Goal: Transaction & Acquisition: Purchase product/service

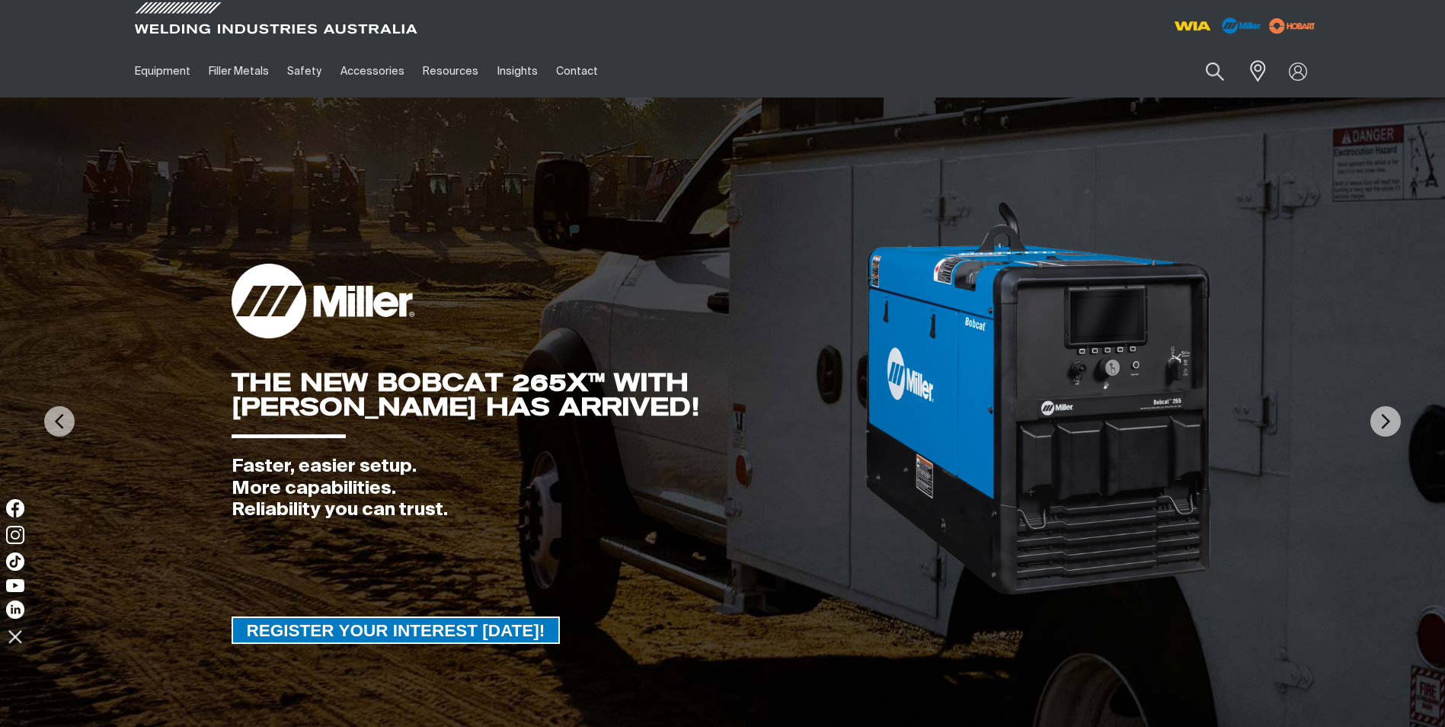
click at [1203, 68] on button "Search products" at bounding box center [1215, 71] width 52 height 36
click at [1184, 50] on button "Search products" at bounding box center [1215, 71] width 62 height 43
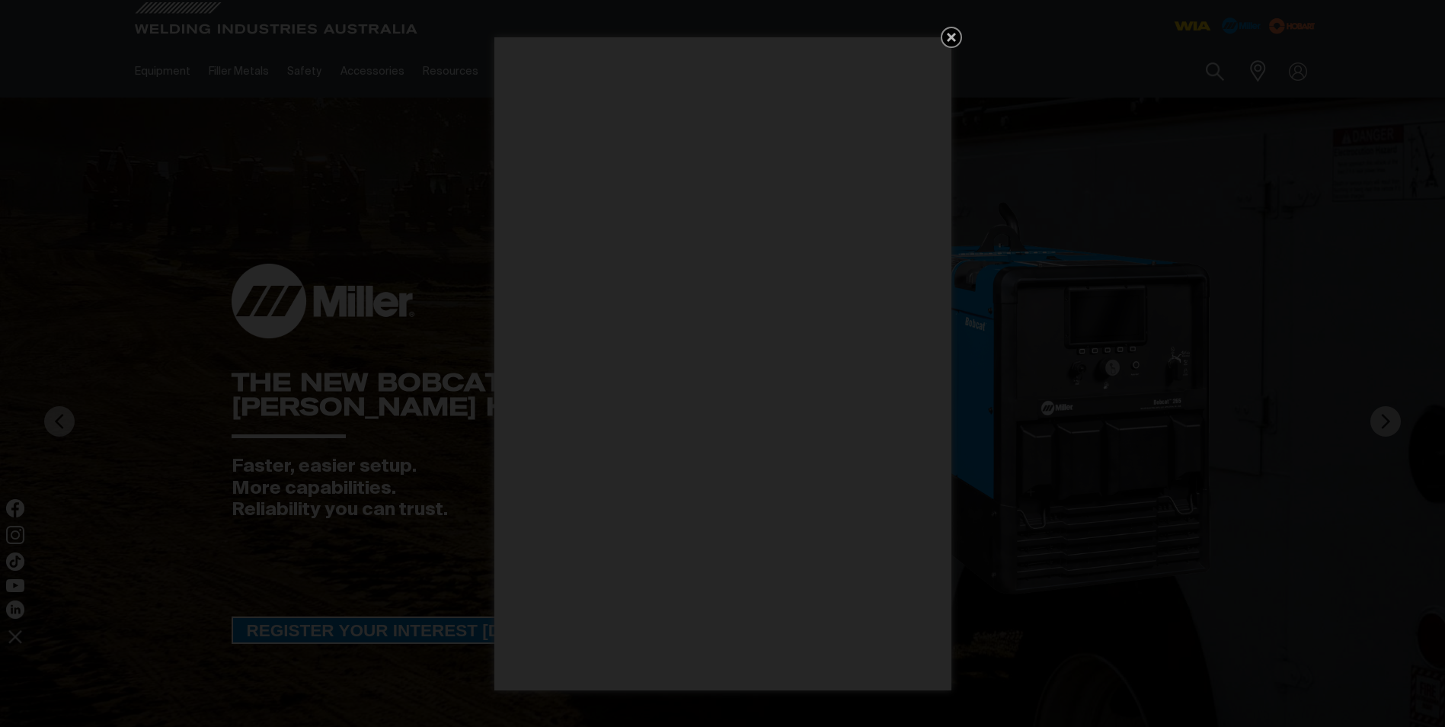
click at [954, 37] on icon "Get 5 WIA Welding Guides Free!" at bounding box center [951, 37] width 18 height 18
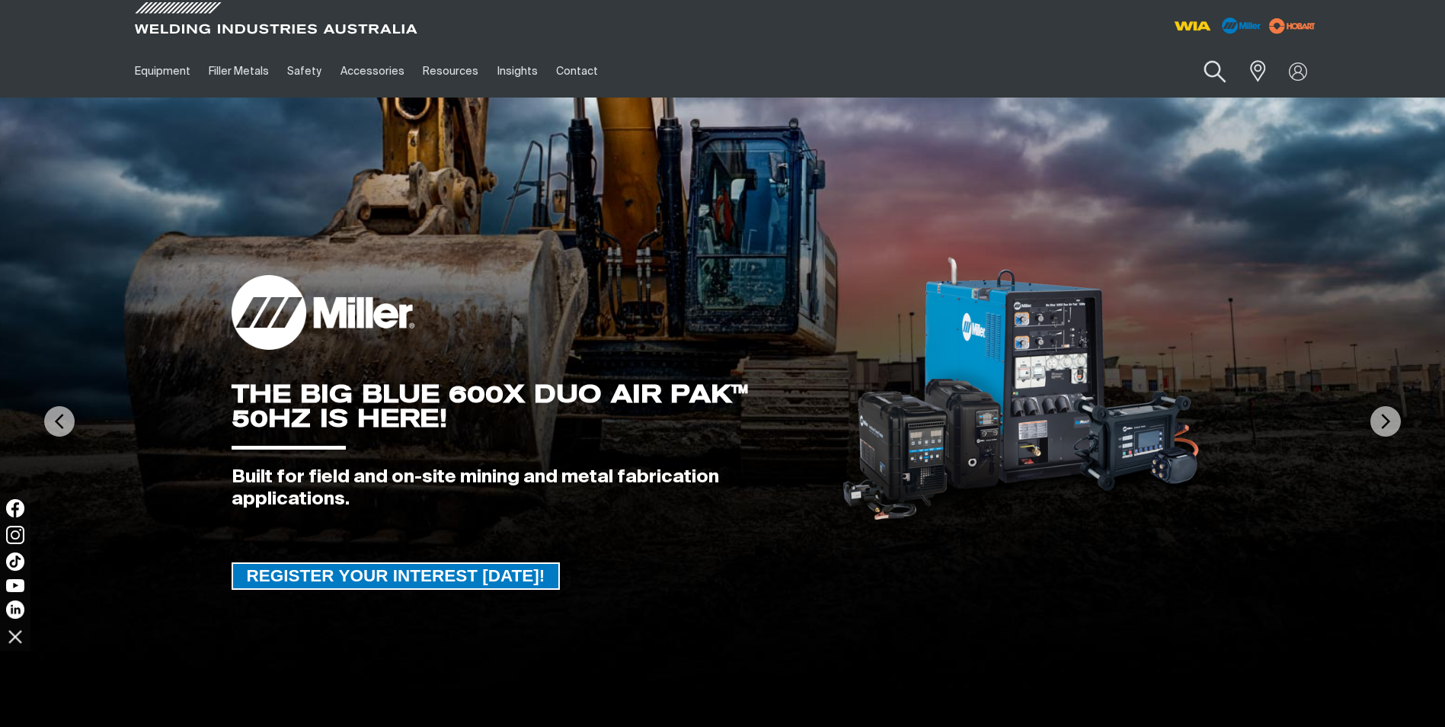
click at [1215, 69] on button "Search products" at bounding box center [1215, 71] width 62 height 43
click at [1103, 80] on input "Search" at bounding box center [1122, 71] width 235 height 34
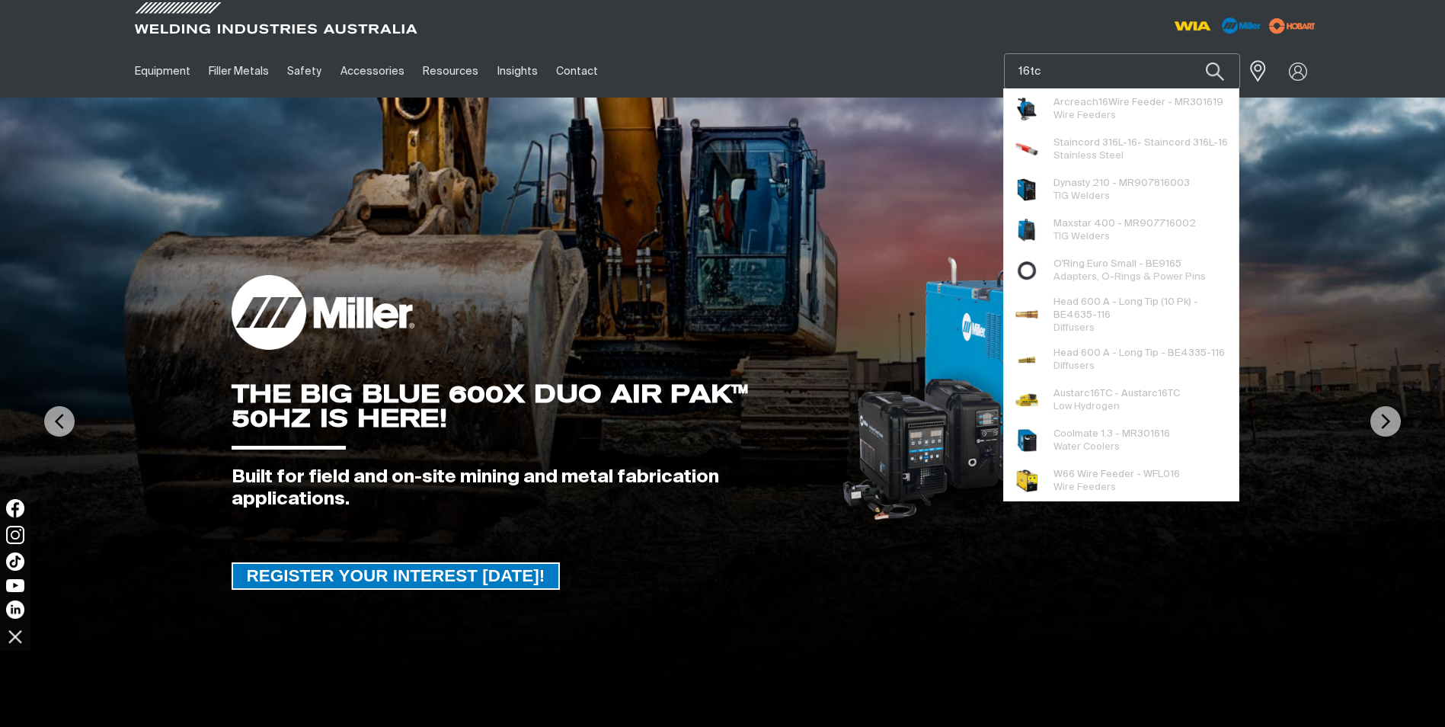
type input "16tc"
click at [1189, 53] on button "Search products" at bounding box center [1215, 71] width 52 height 36
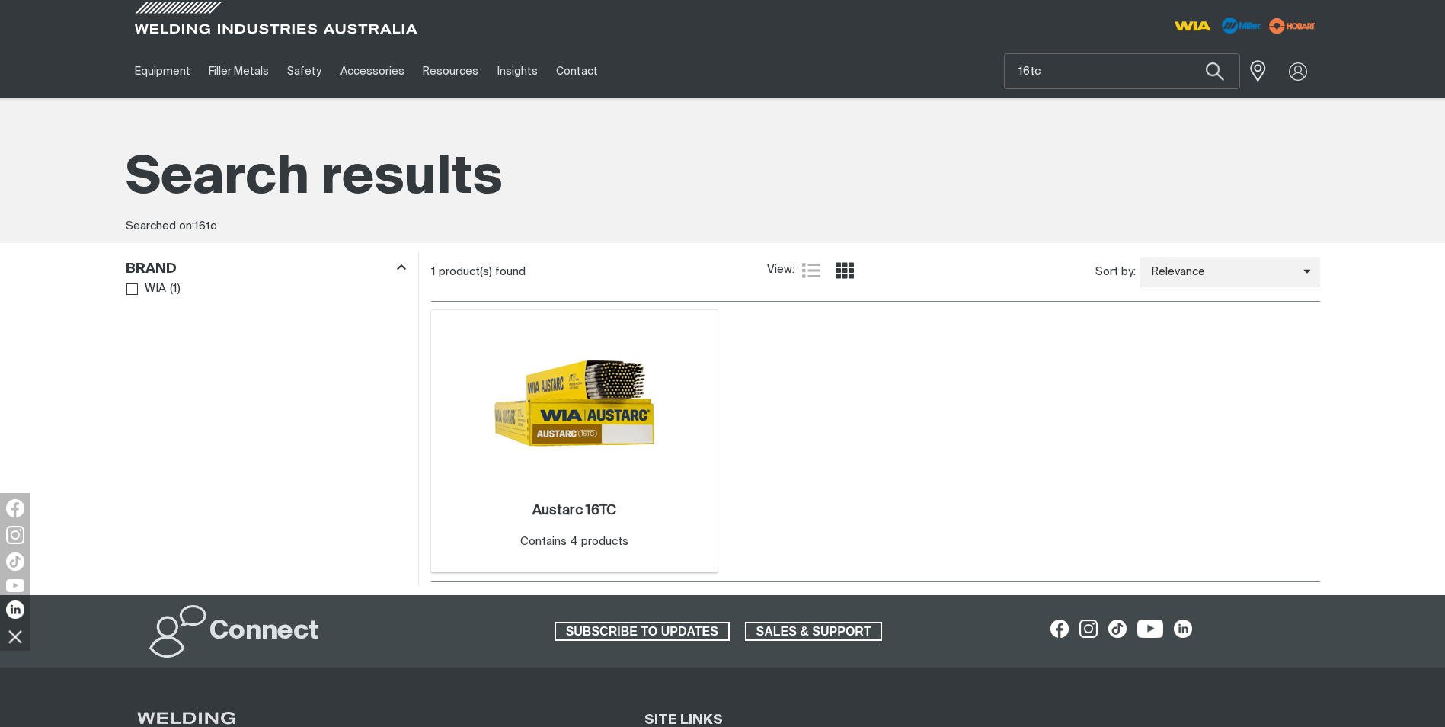
click at [601, 430] on img at bounding box center [574, 402] width 163 height 163
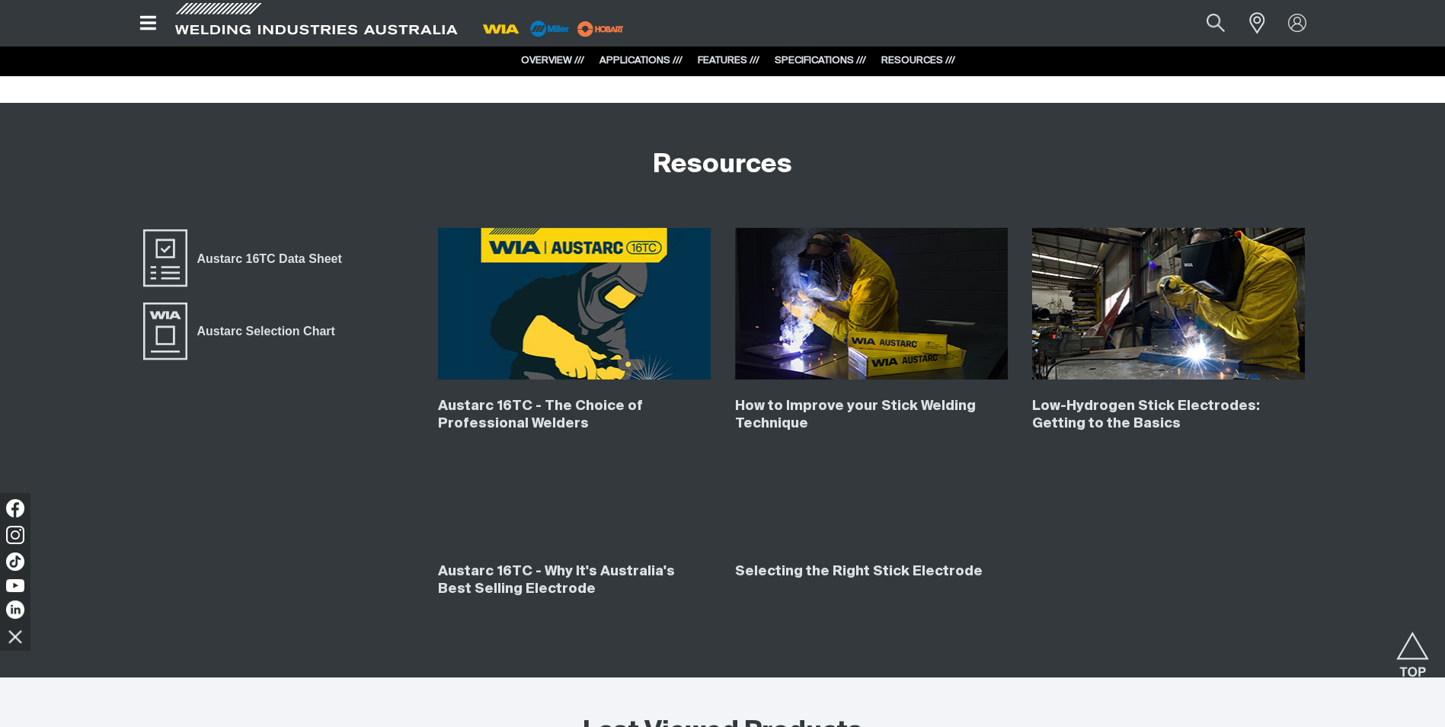
scroll to position [6398, 0]
